Goal: Transaction & Acquisition: Subscribe to service/newsletter

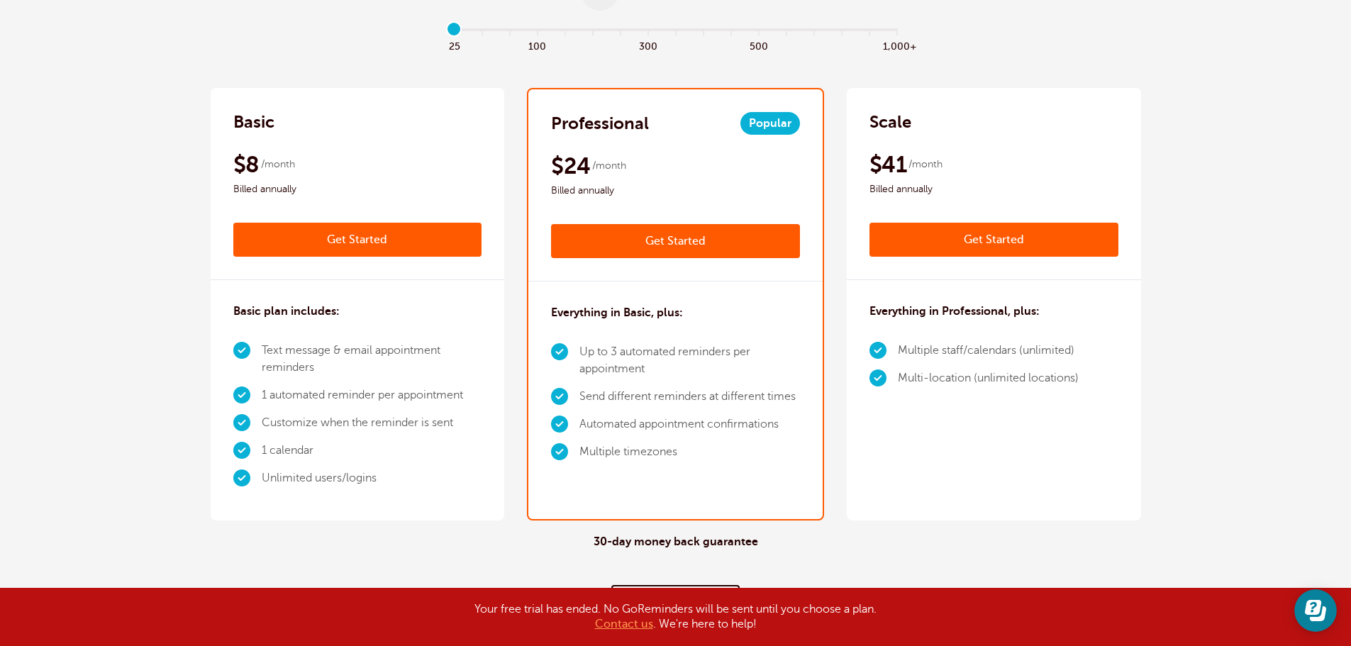
click at [694, 240] on link "Get Started" at bounding box center [675, 241] width 249 height 34
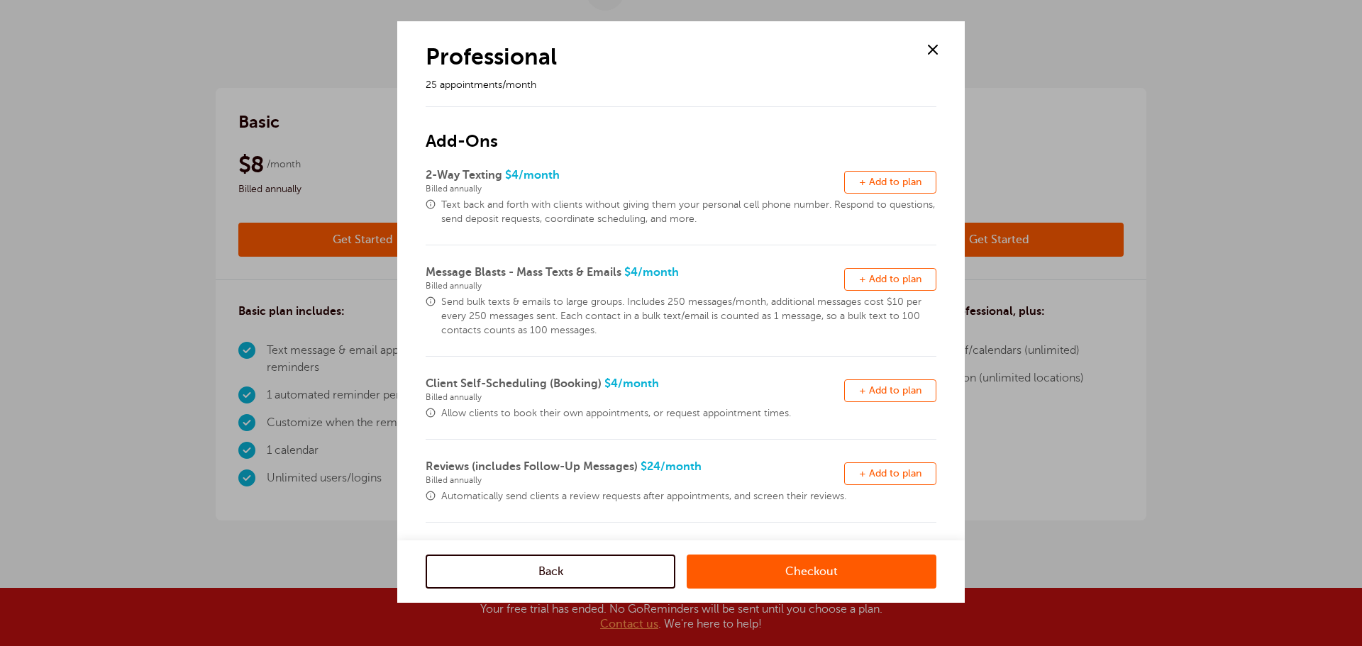
click at [938, 45] on span at bounding box center [932, 49] width 21 height 21
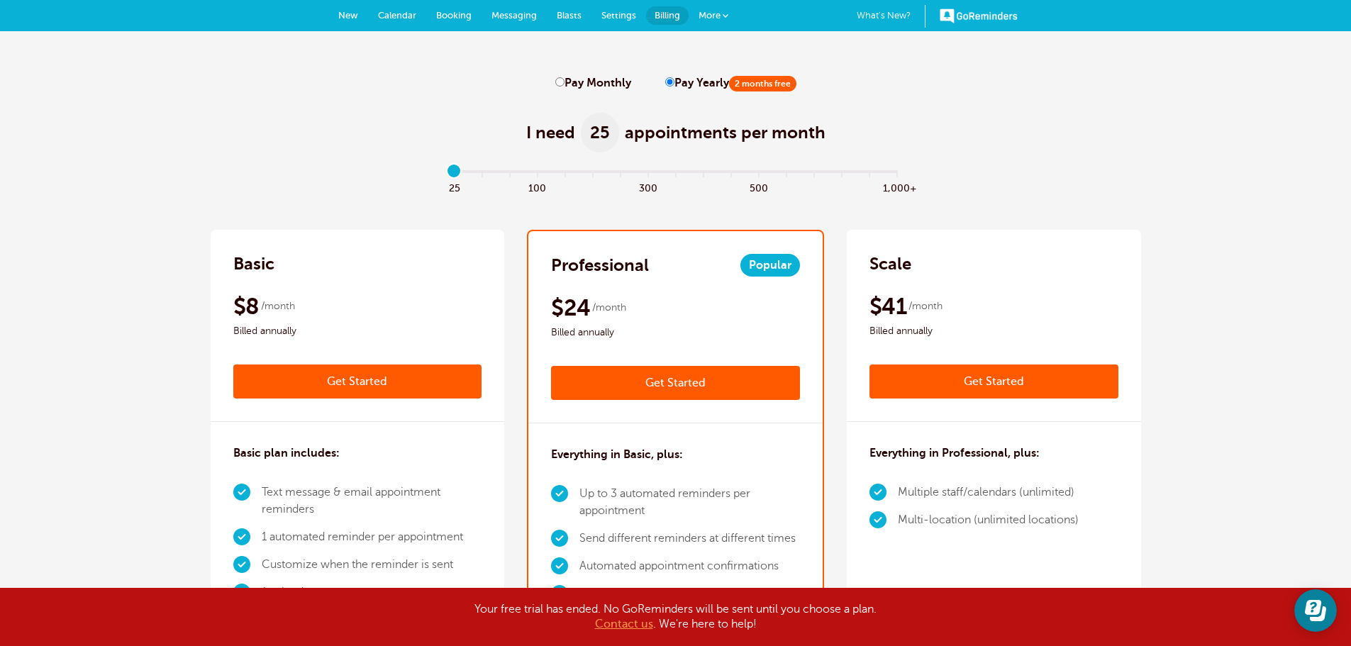
click at [563, 84] on input "Pay Monthly" at bounding box center [559, 81] width 9 height 9
radio input "true"
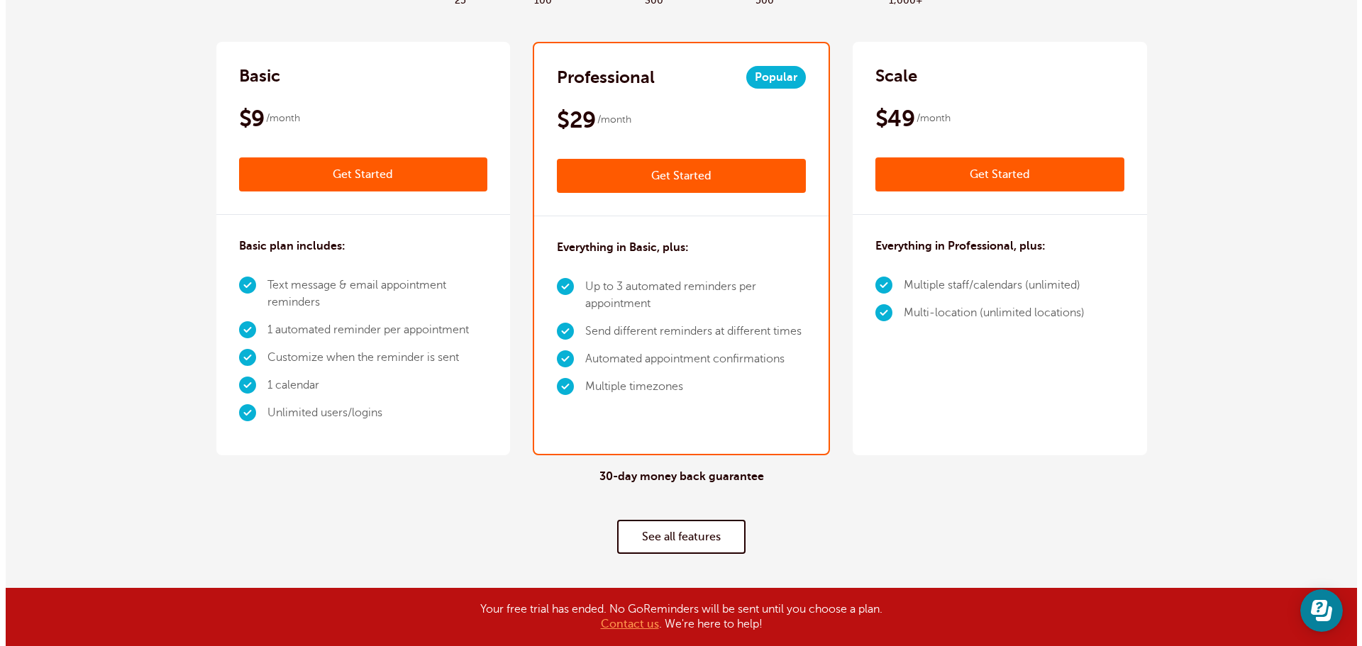
scroll to position [213, 0]
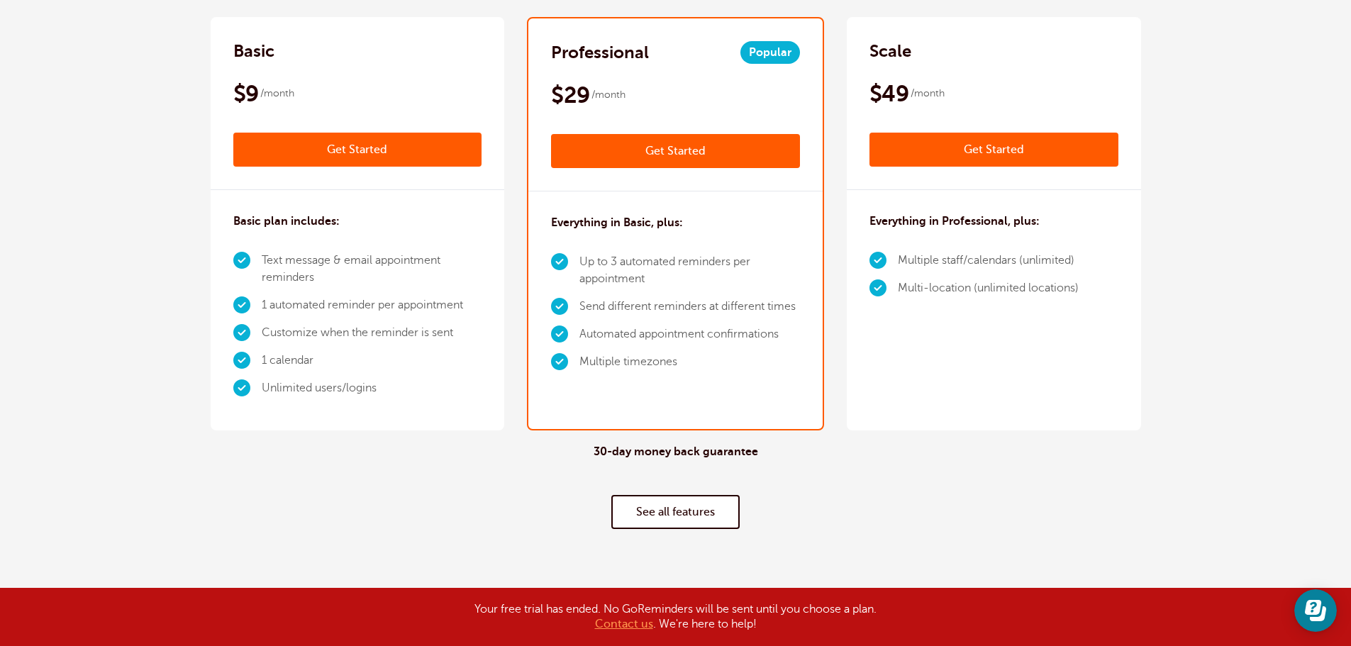
click at [721, 151] on link "Get Started" at bounding box center [675, 151] width 249 height 34
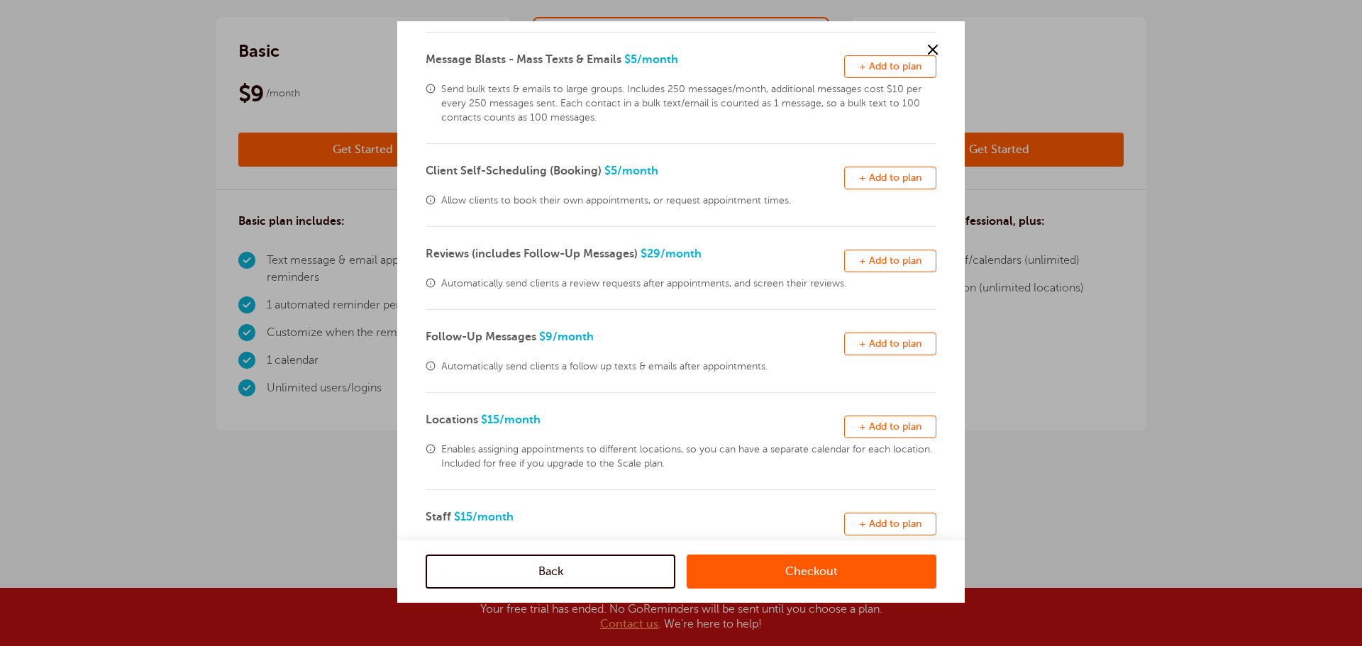
scroll to position [278, 0]
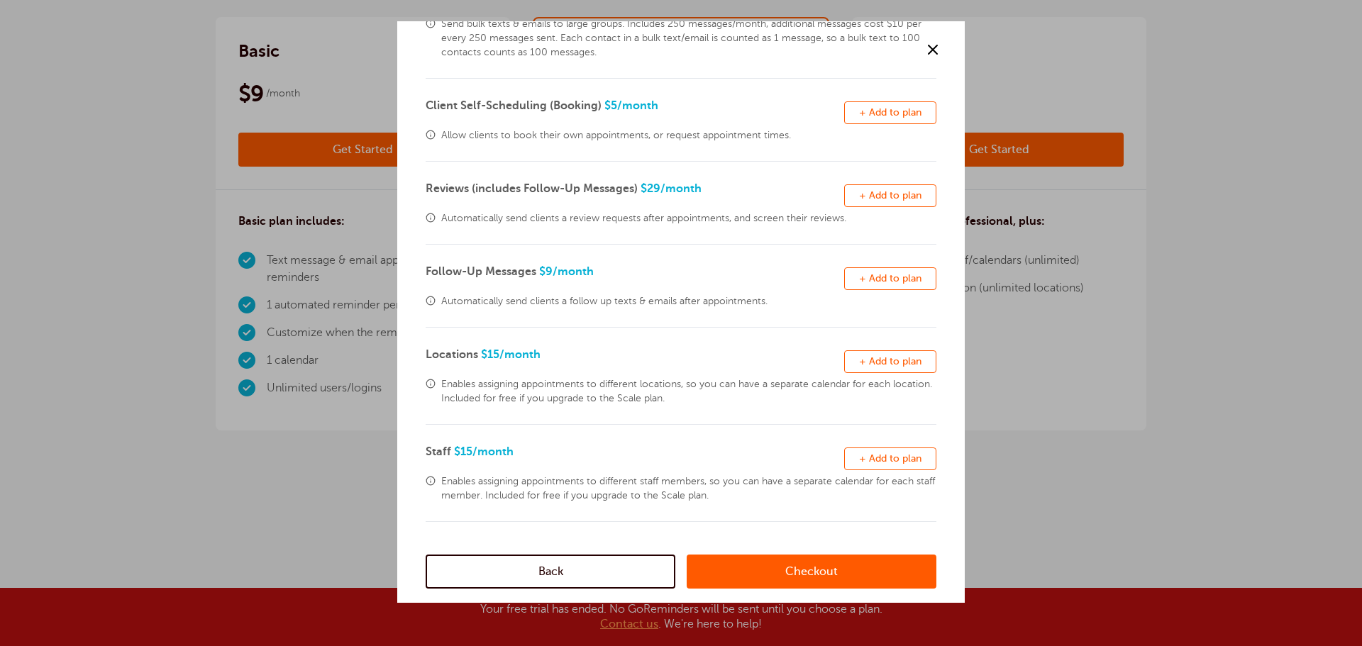
click at [840, 582] on link "Checkout" at bounding box center [812, 572] width 250 height 34
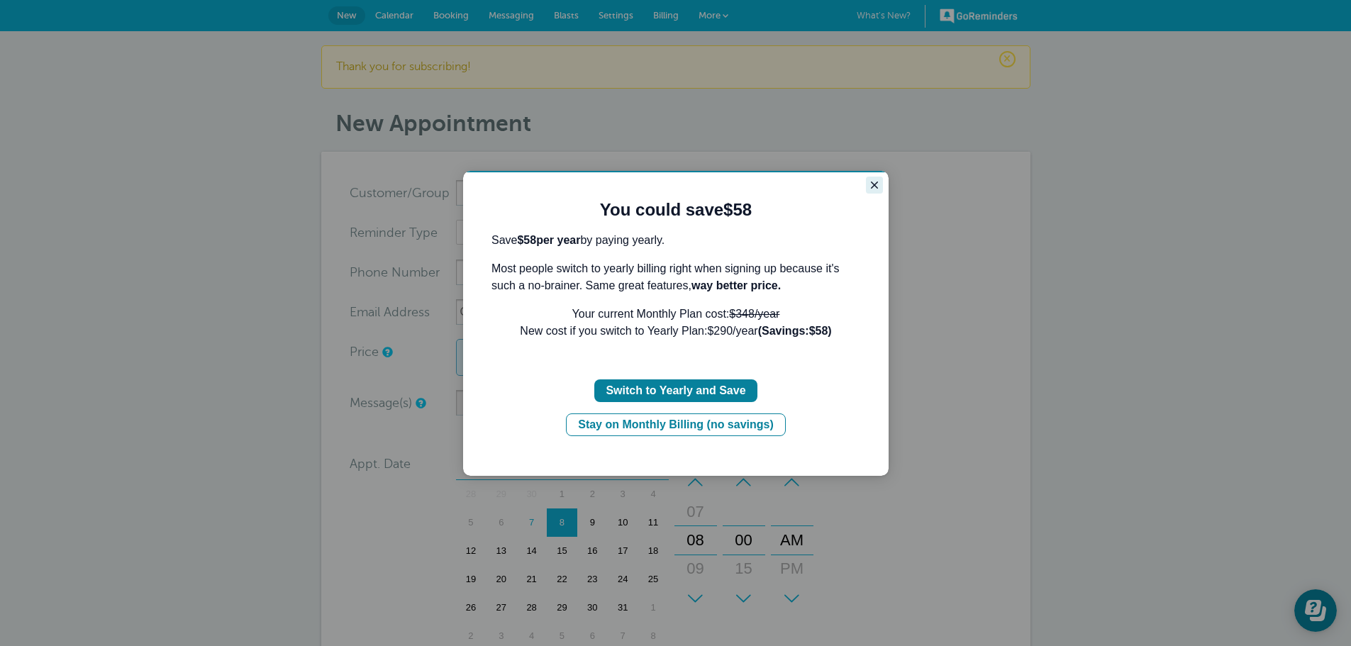
click at [873, 180] on icon "Close guide" at bounding box center [874, 184] width 11 height 11
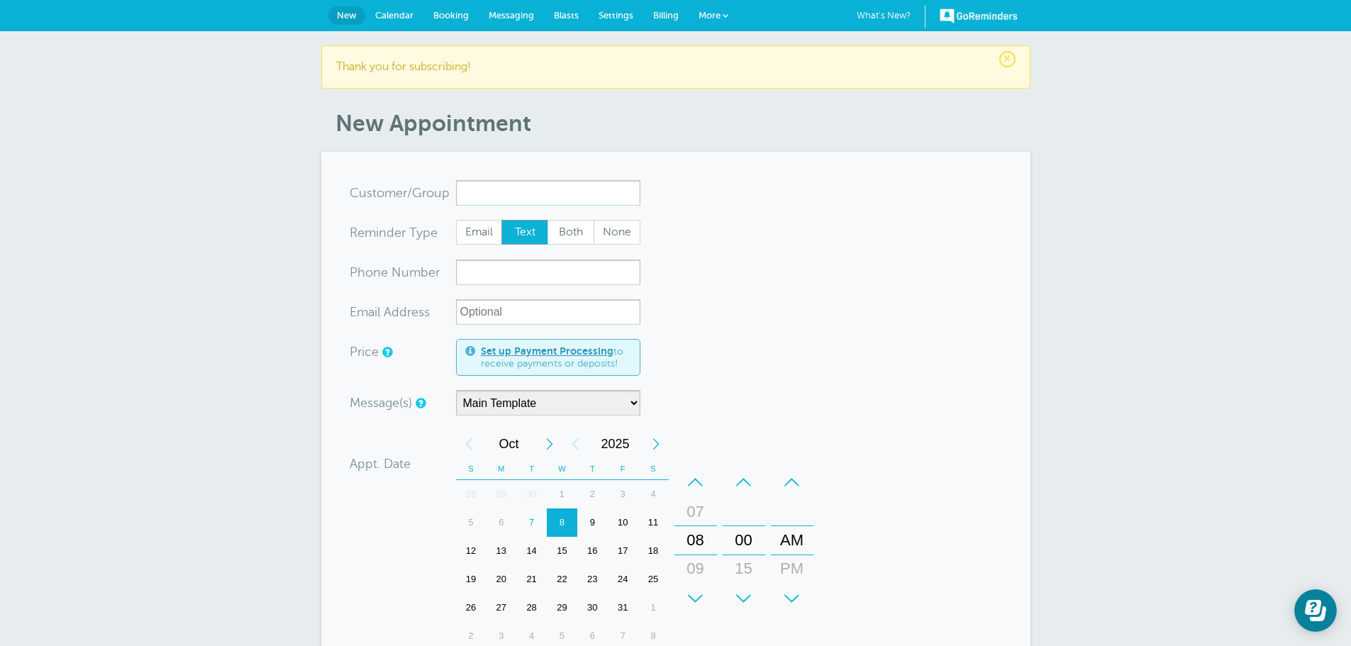
click at [90, 114] on div "× Thank you for subscribing! New Appointment You are creating a new customer. T…" at bounding box center [675, 524] width 1351 height 987
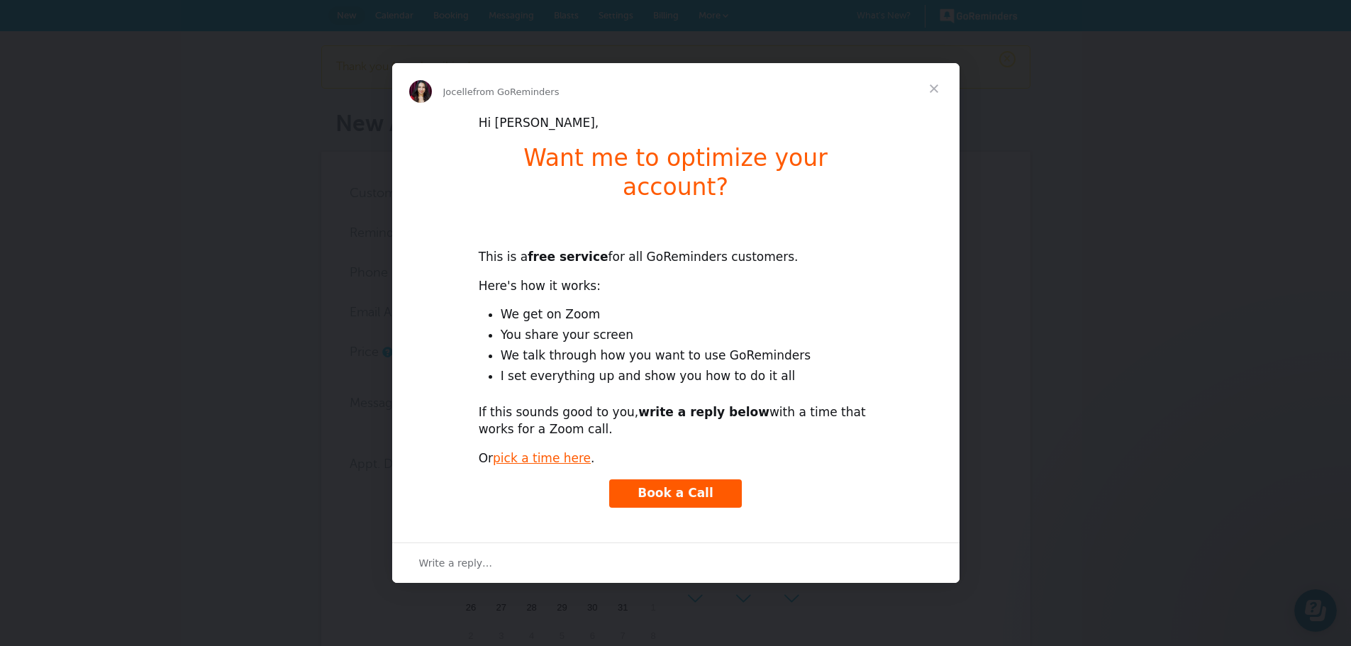
click at [260, 57] on div "Intercom messenger" at bounding box center [675, 323] width 1351 height 646
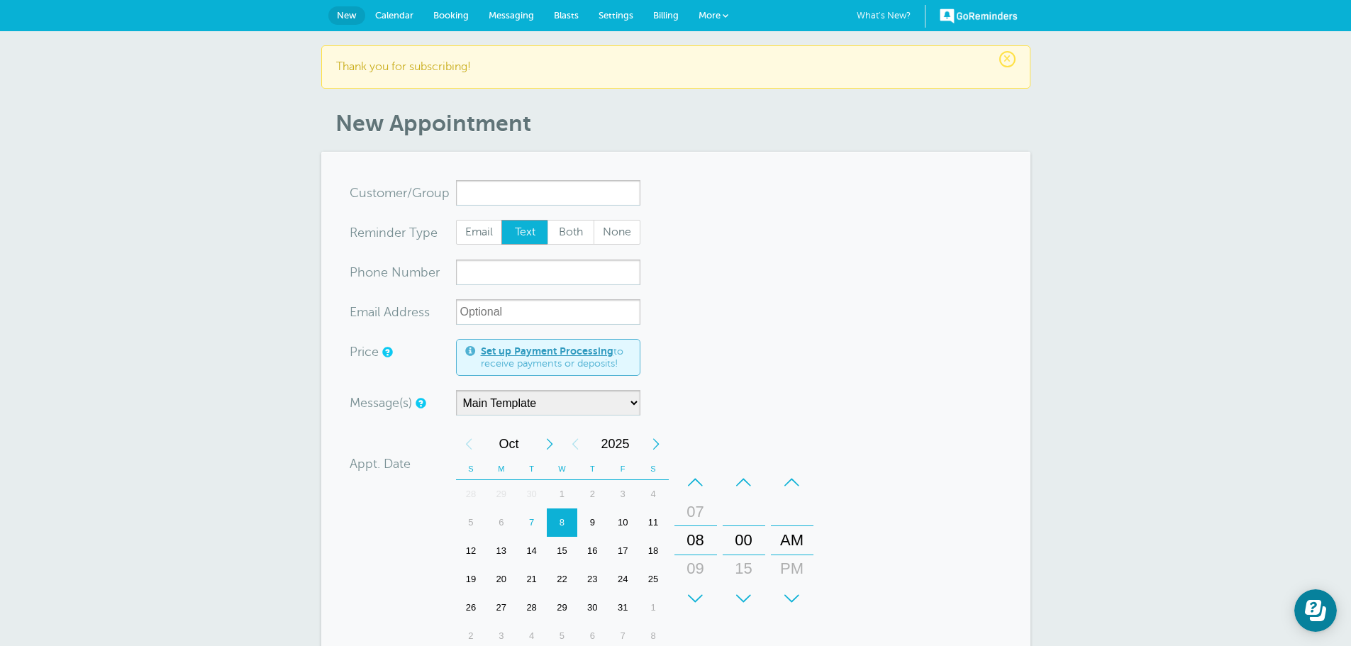
click at [613, 13] on span "Settings" at bounding box center [616, 15] width 35 height 11
